Goal: Complete application form

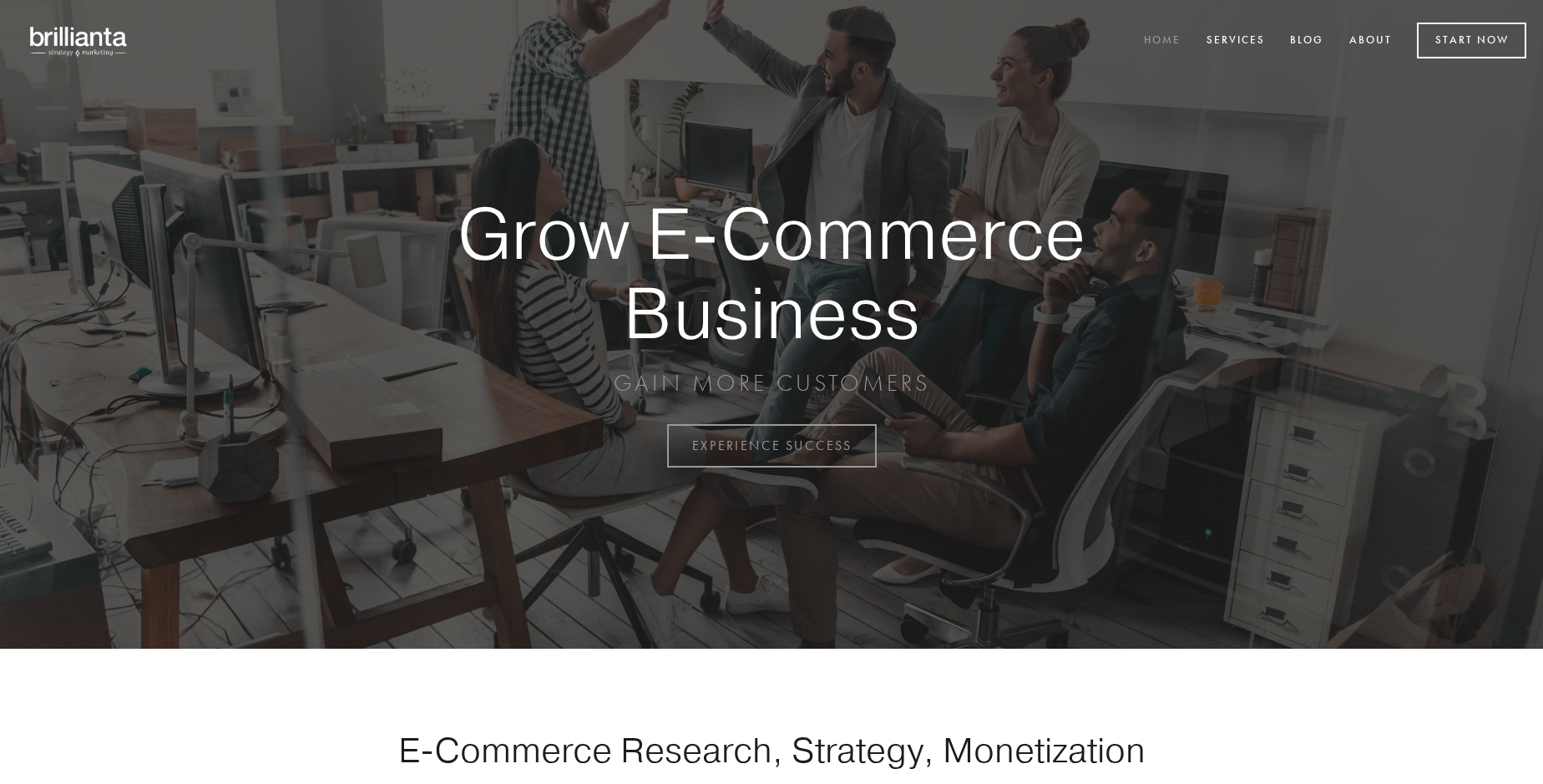
scroll to position [4374, 0]
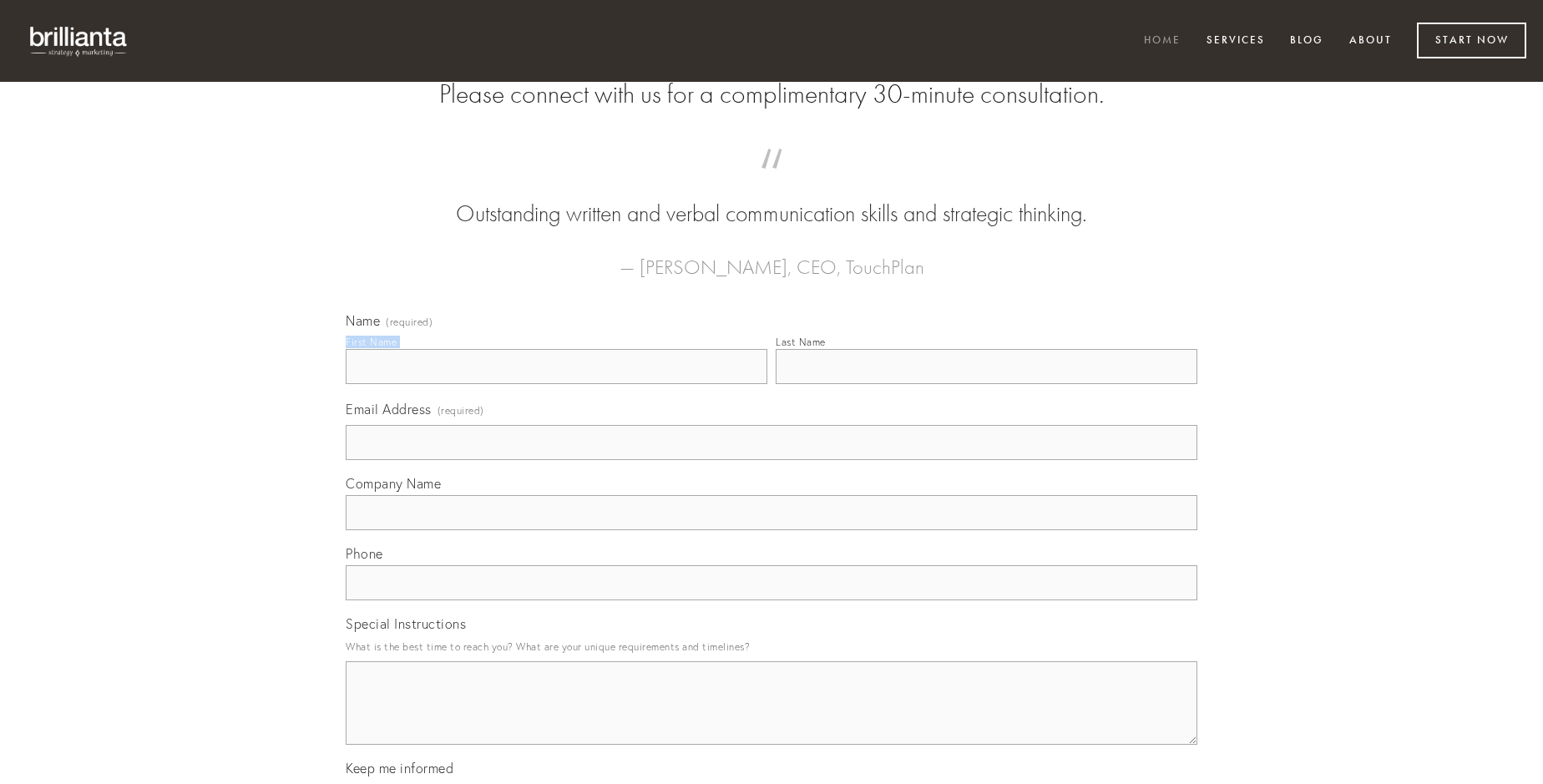
type input "[PERSON_NAME]"
click at [986, 384] on input "Last Name" at bounding box center [986, 366] width 422 height 35
type input "[PERSON_NAME]"
click at [771, 460] on input "Email Address (required)" at bounding box center [771, 442] width 852 height 35
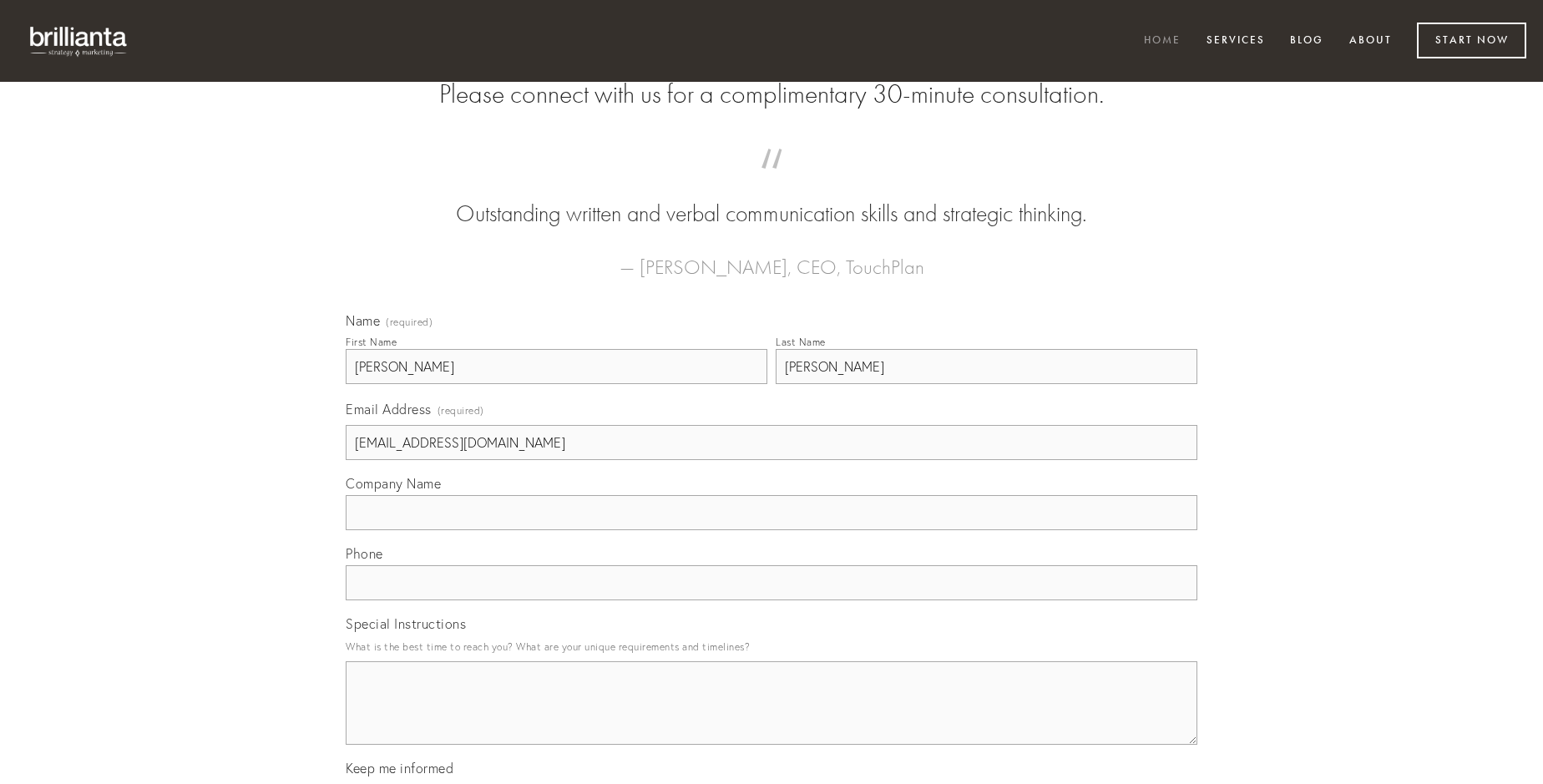
type input "[EMAIL_ADDRESS][DOMAIN_NAME]"
click at [771, 530] on input "Company Name" at bounding box center [771, 512] width 852 height 35
type input "absum"
click at [771, 600] on input "text" at bounding box center [771, 582] width 852 height 35
click at [771, 718] on textarea "Special Instructions" at bounding box center [771, 702] width 852 height 83
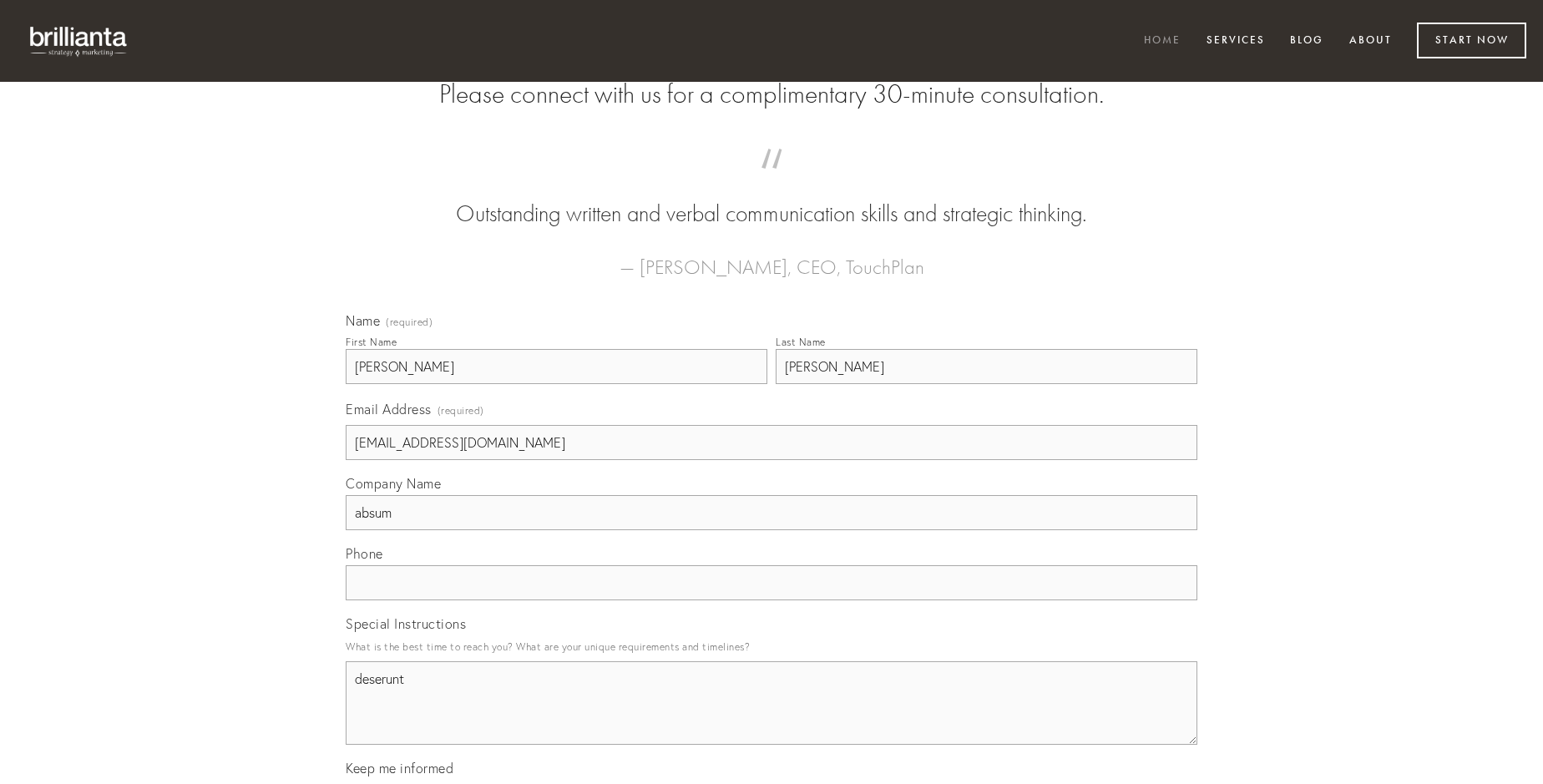
type textarea "deserunt"
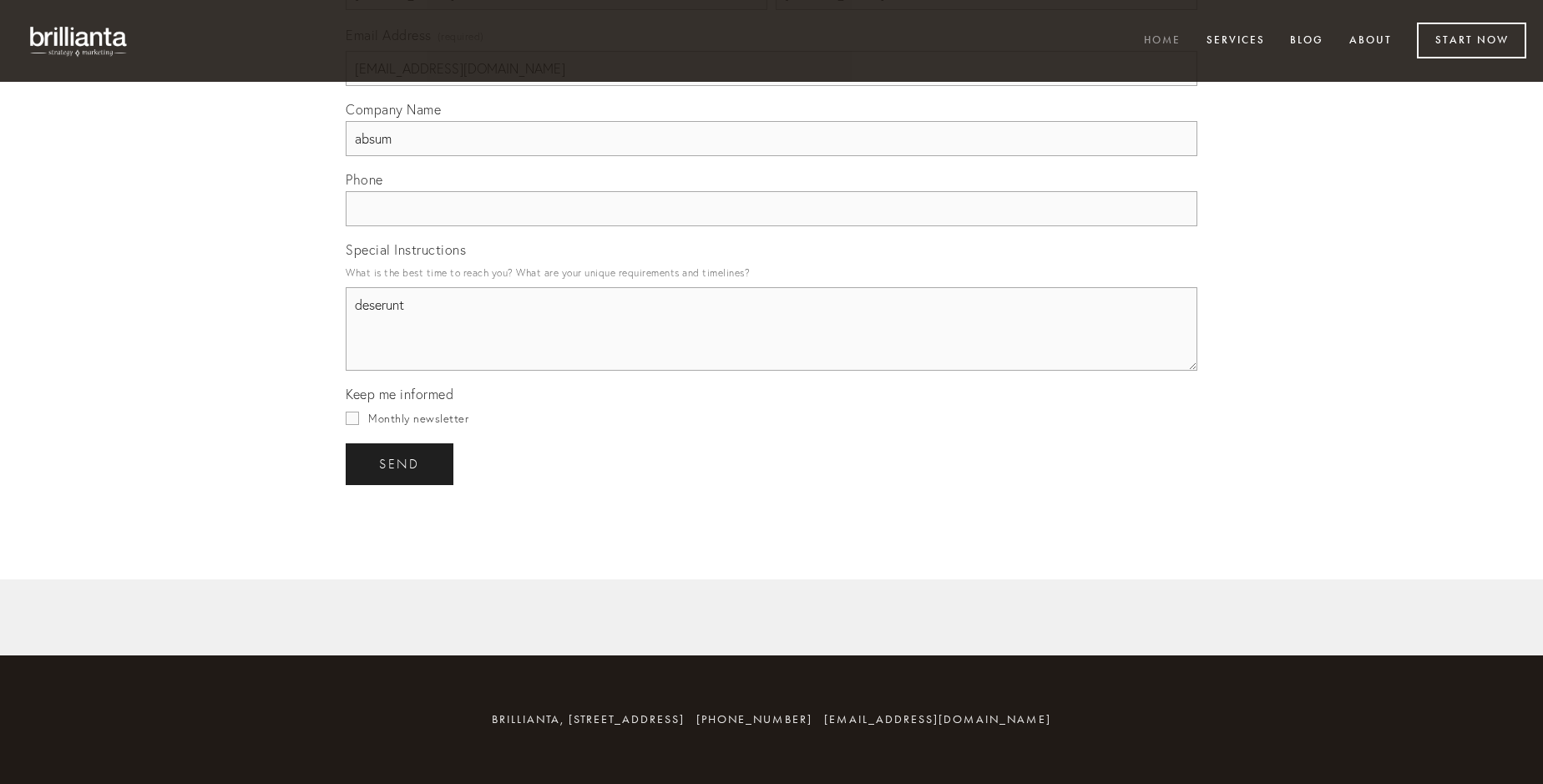
click at [401, 464] on span "send" at bounding box center [399, 464] width 41 height 15
